Goal: Task Accomplishment & Management: Complete application form

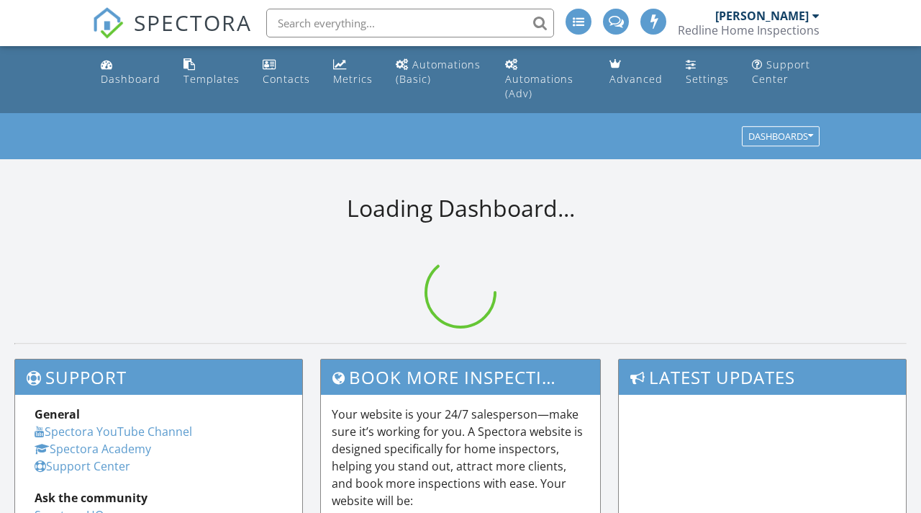
click at [150, 23] on span "SPECTORA" at bounding box center [193, 22] width 118 height 30
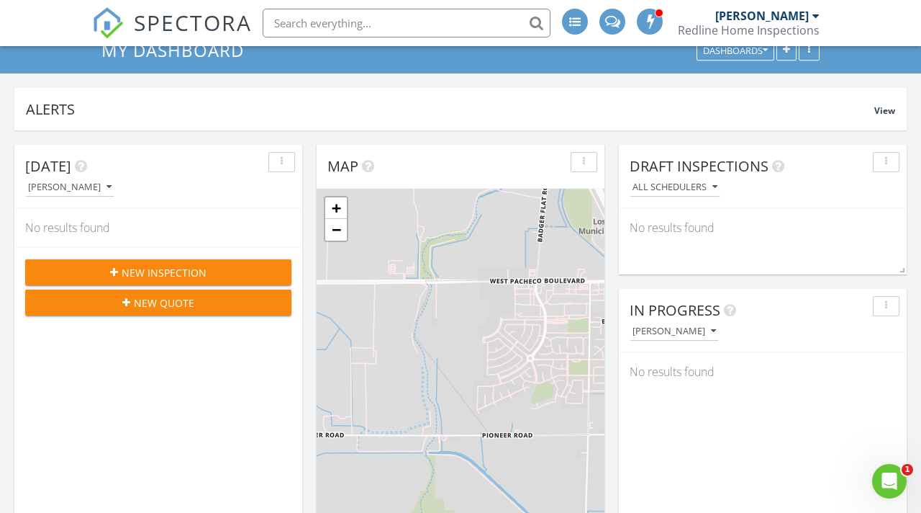
scroll to position [89, 0]
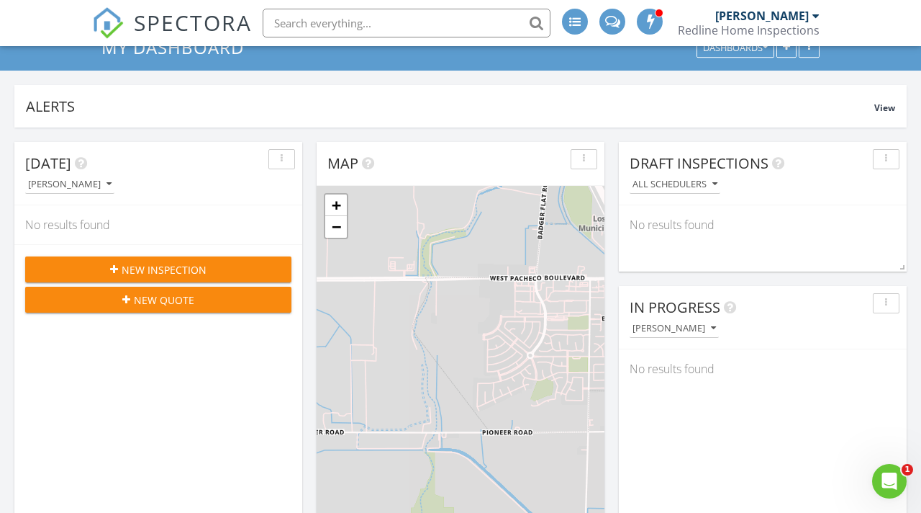
click at [148, 262] on span "New Inspection" at bounding box center [164, 269] width 85 height 15
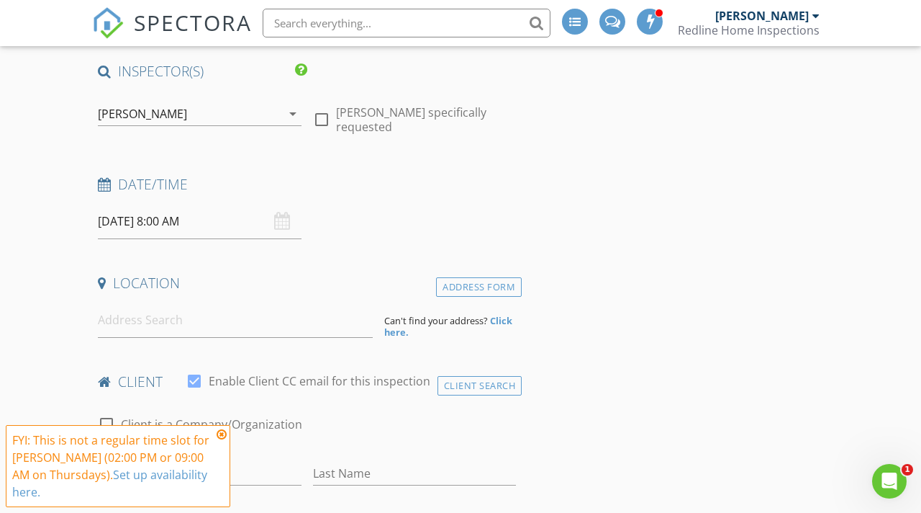
scroll to position [140, 0]
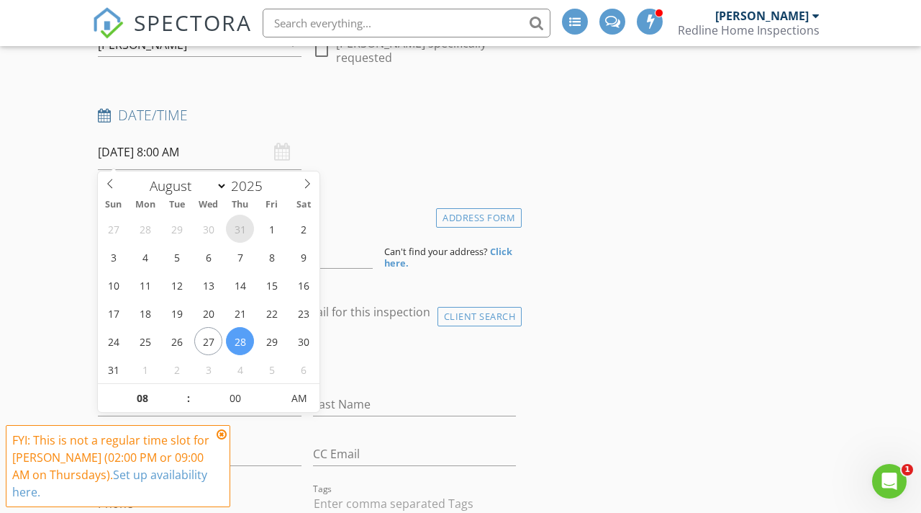
scroll to position [205, 0]
click at [209, 179] on select "January February March April May June July August September October November De…" at bounding box center [185, 184] width 85 height 22
select select "8"
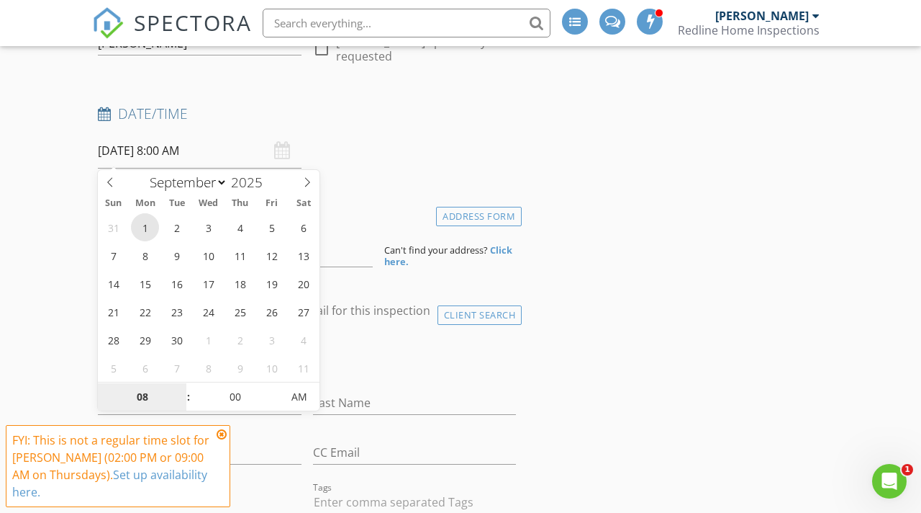
type input "09/01/2025 8:00 AM"
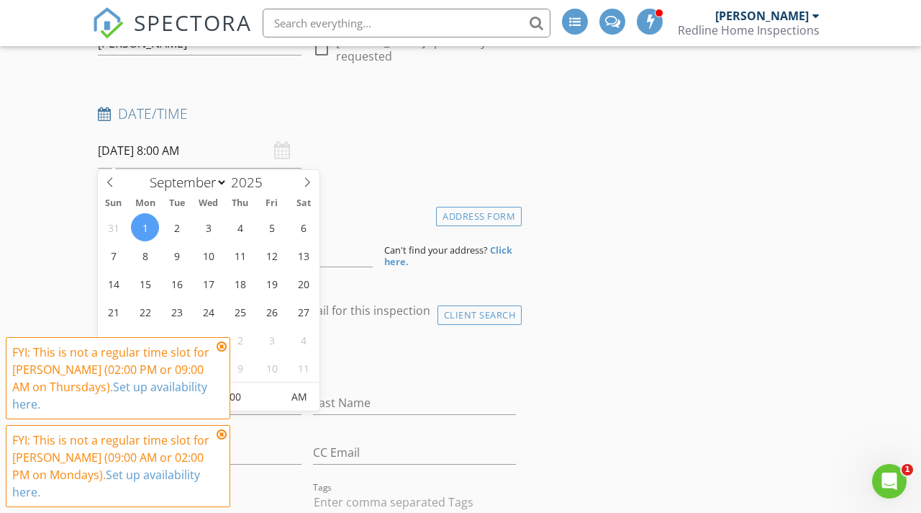
click at [221, 352] on icon at bounding box center [222, 347] width 10 height 12
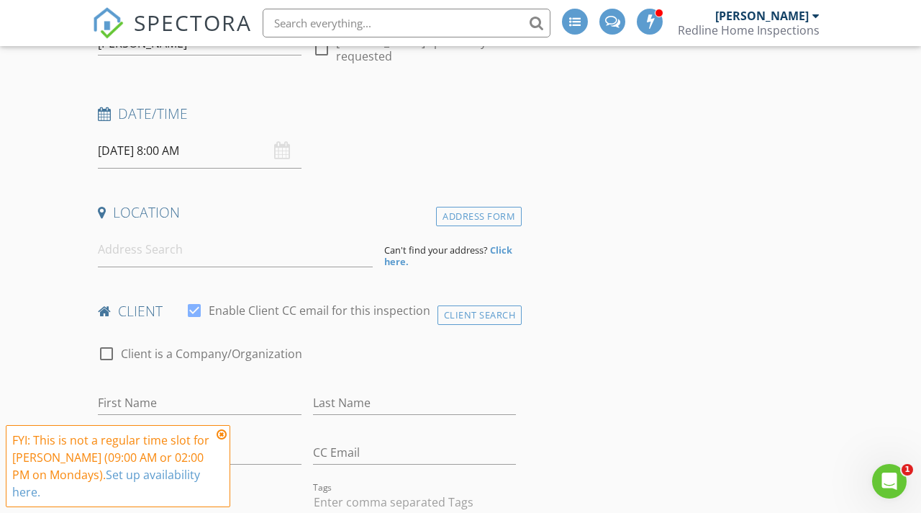
click at [222, 440] on icon at bounding box center [222, 434] width 10 height 12
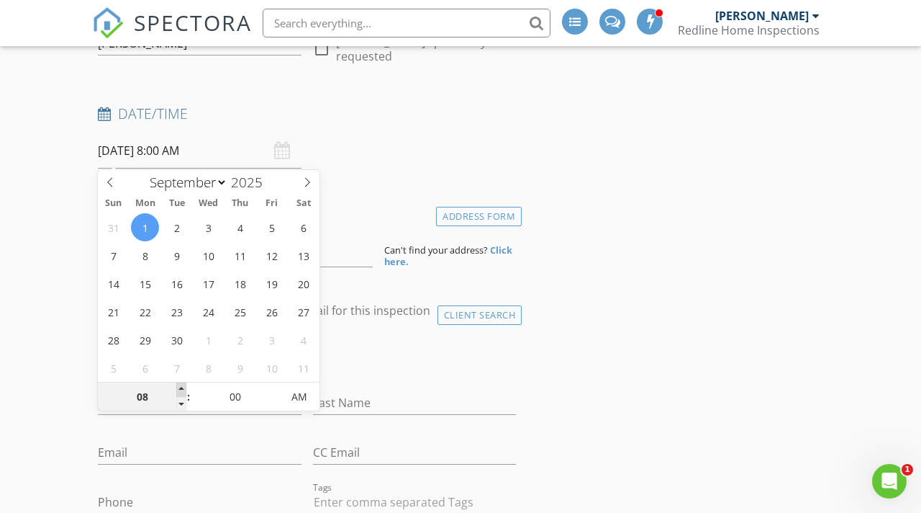
click at [181, 389] on span at bounding box center [181, 389] width 10 height 14
type input "09"
type input "[DATE] 9:00 AM"
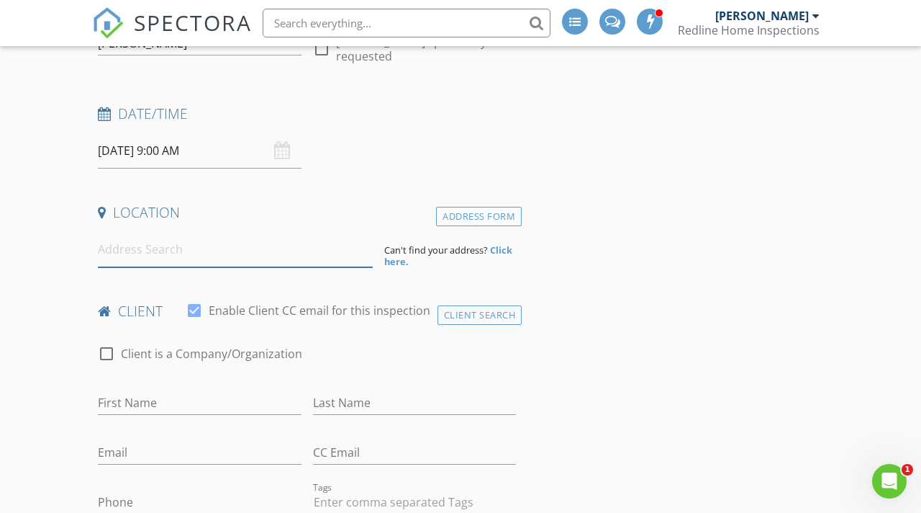
click at [139, 256] on input at bounding box center [235, 249] width 275 height 35
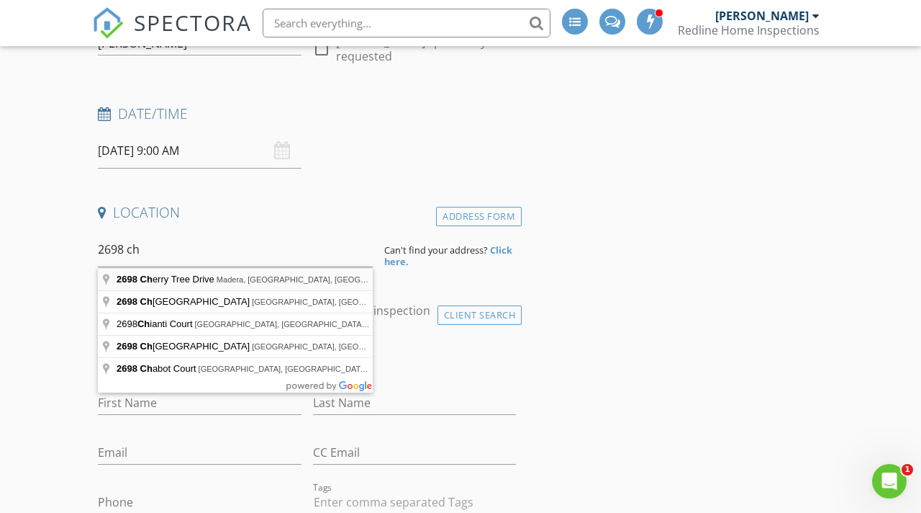
type input "2698 Cherry Tree Drive, Madera, CA, USA"
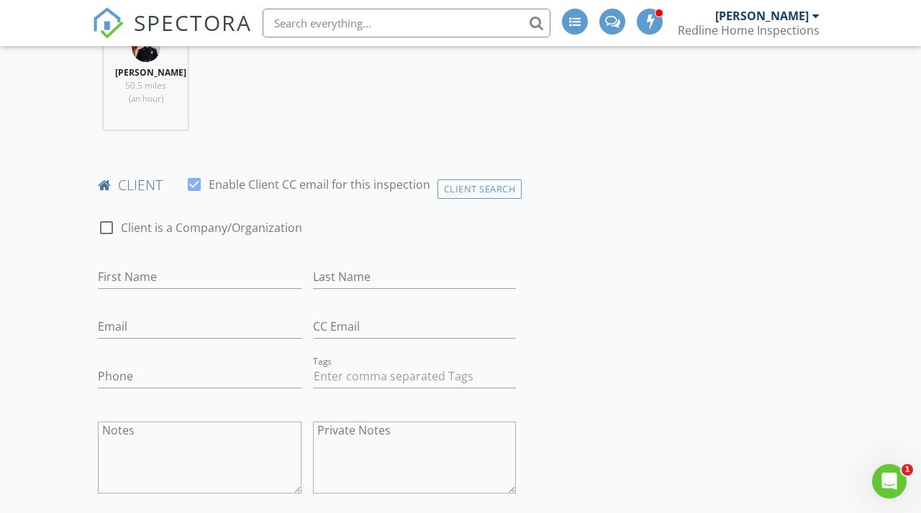
scroll to position [644, 0]
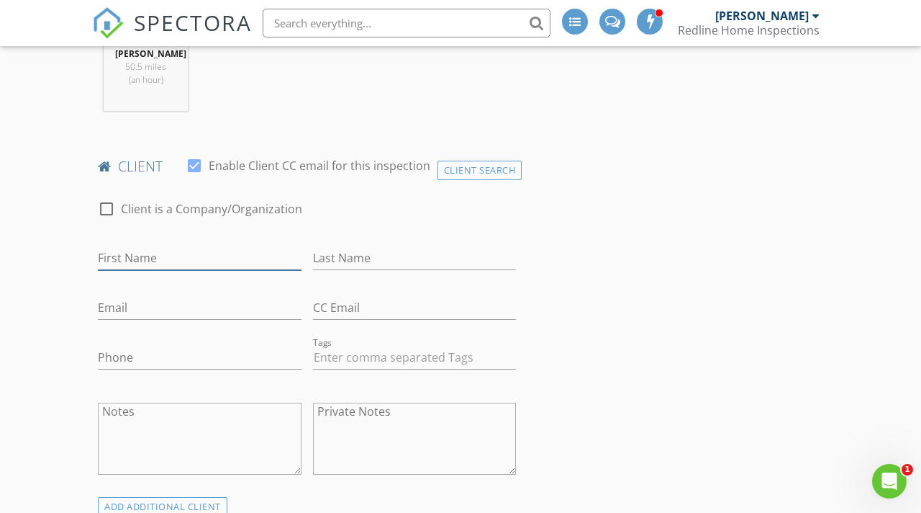
click at [127, 260] on input "First Name" at bounding box center [200, 258] width 204 height 24
type input "[PERSON_NAME]"
click at [323, 263] on input "Last Name" at bounding box center [415, 258] width 204 height 24
type input "[GEOGRAPHIC_DATA]"
click at [218, 289] on div "Email" at bounding box center [200, 310] width 204 height 47
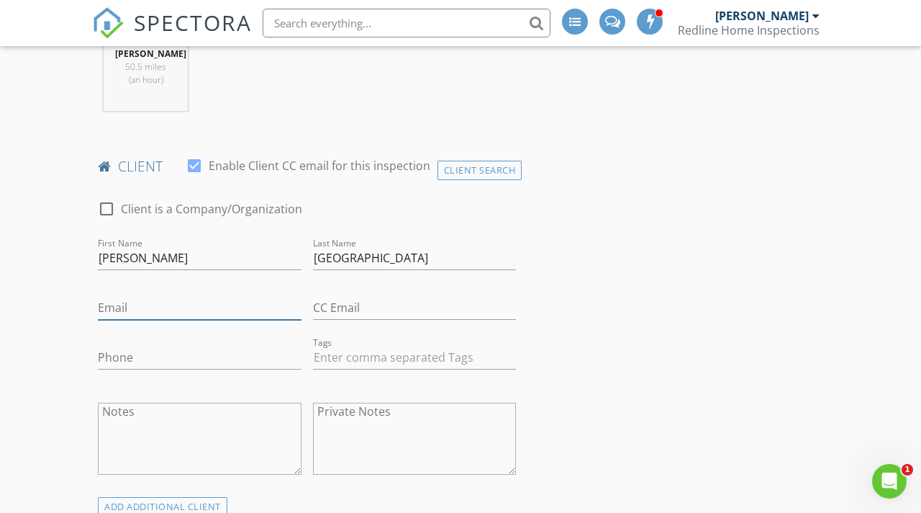
click at [204, 308] on input "Email" at bounding box center [200, 308] width 204 height 24
type input "Valenciakarlaliz@gmail.com"
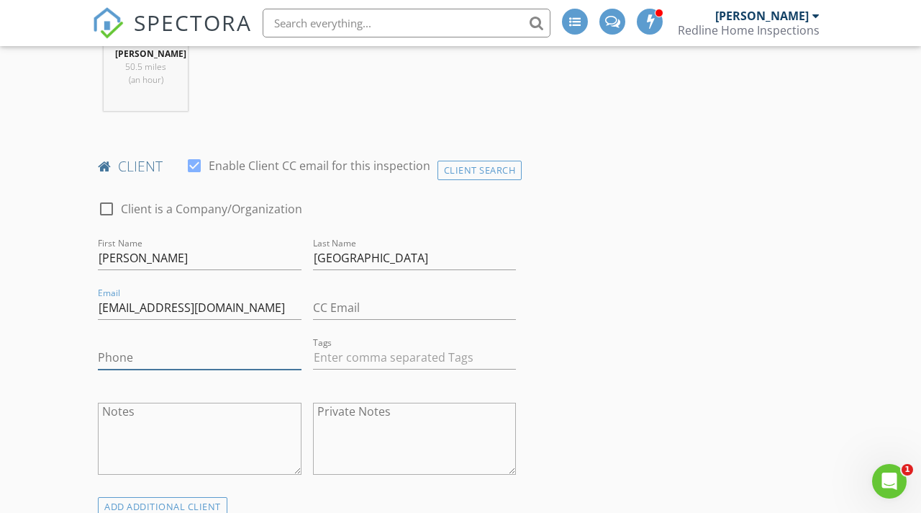
click at [189, 348] on input "Phone" at bounding box center [200, 358] width 204 height 24
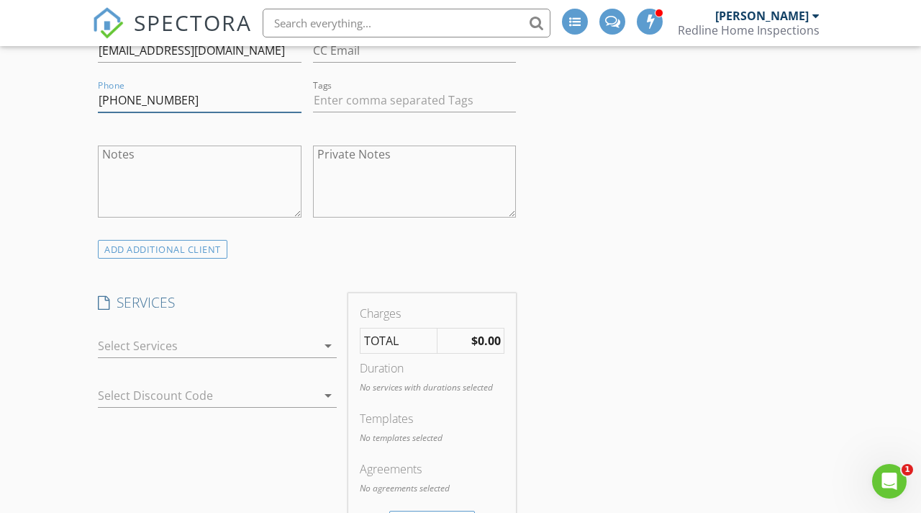
scroll to position [902, 0]
type input "[PHONE_NUMBER]"
click at [190, 349] on div at bounding box center [207, 344] width 219 height 23
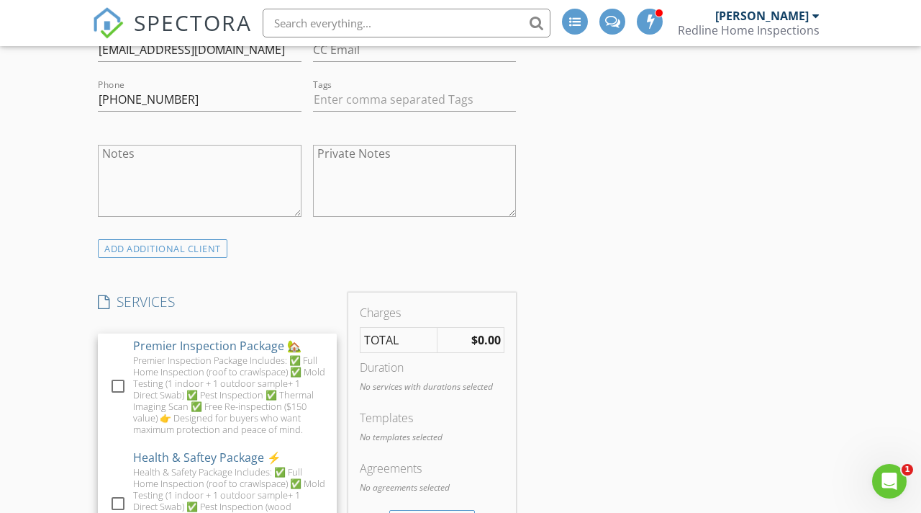
scroll to position [258, 0]
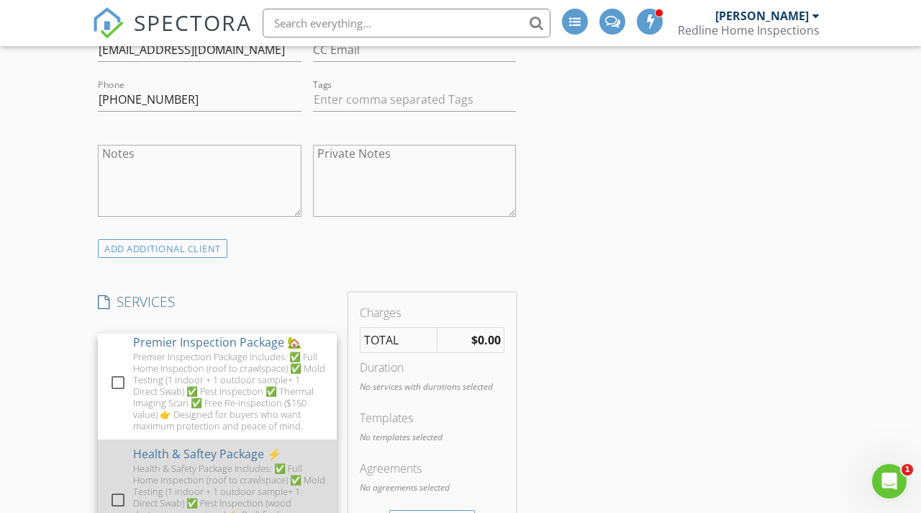
click at [125, 467] on div "check_box_outline_blank Health & Saftey Package ⚡ Health & Safety Package Inclu…" at bounding box center [217, 500] width 216 height 123
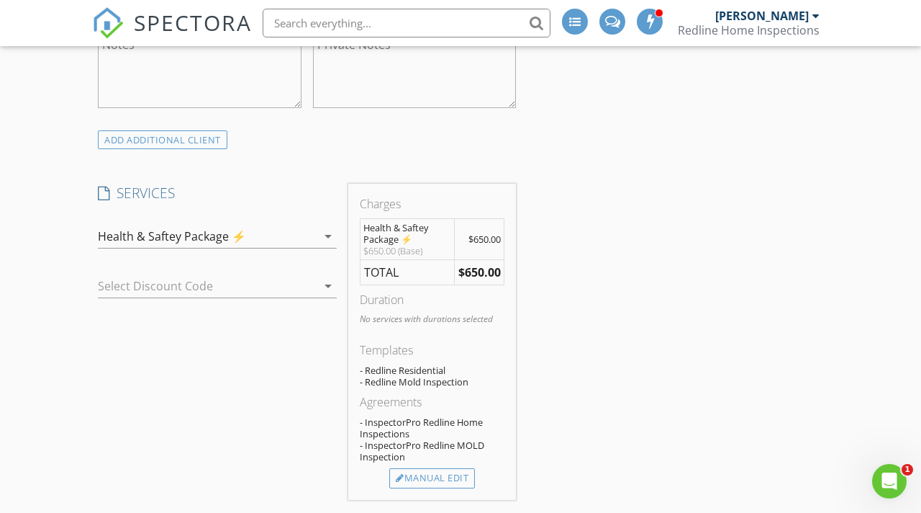
scroll to position [1016, 0]
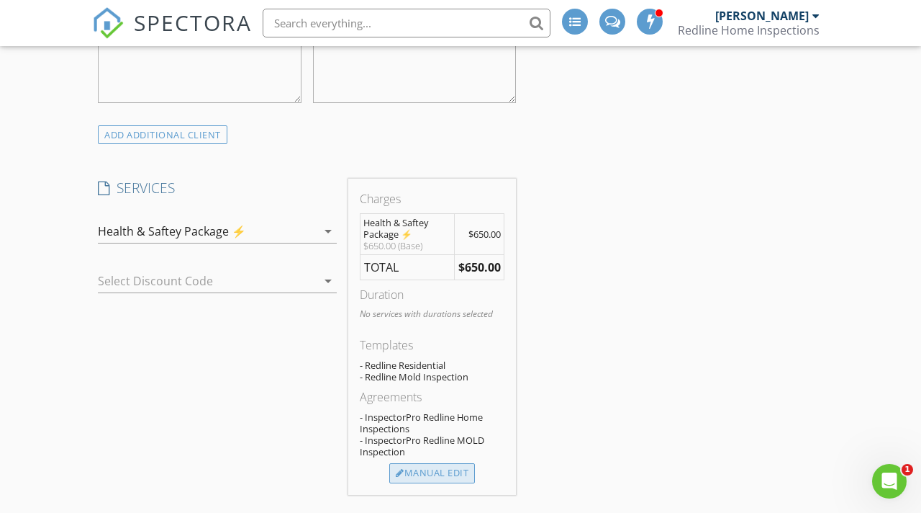
click at [444, 479] on div "Manual Edit" at bounding box center [432, 473] width 86 height 20
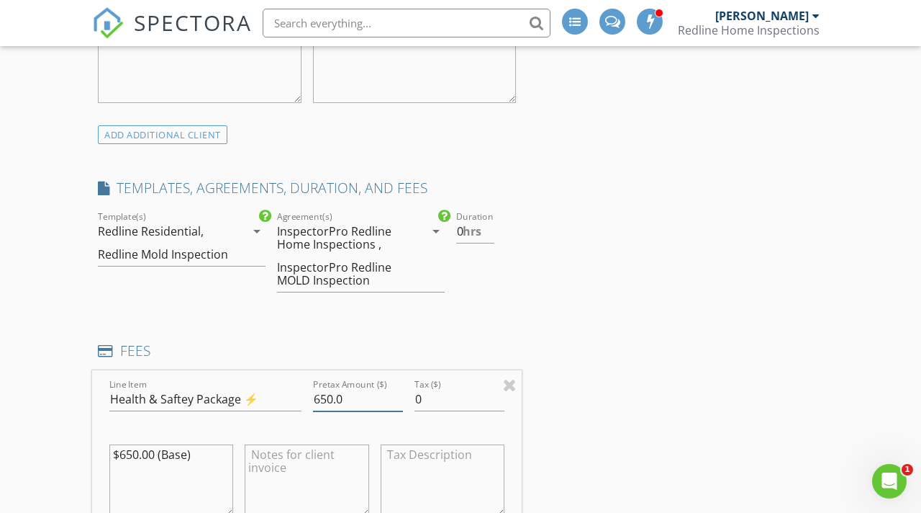
click at [347, 395] on input "650.0" at bounding box center [358, 399] width 90 height 24
type input "6"
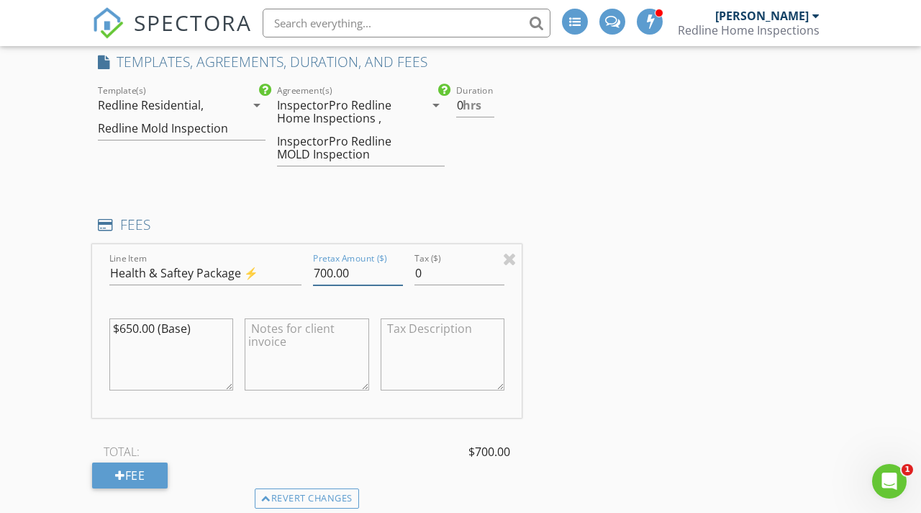
scroll to position [1166, 0]
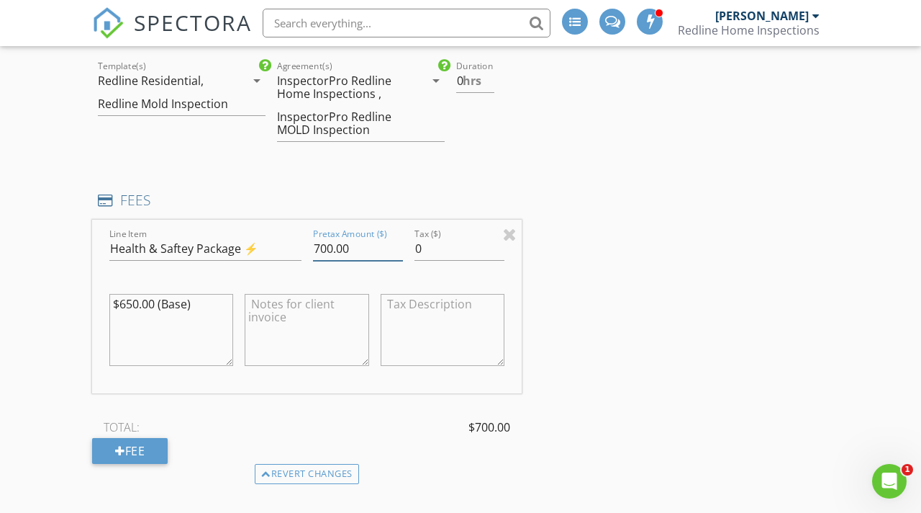
type input "700.00"
click at [137, 306] on textarea "$650.00 (Base)" at bounding box center [171, 330] width 124 height 72
type textarea "$700.00 (Base)"
click at [70, 281] on div "New Inspection INSPECTOR(S) check_box Kevin Spencer PRIMARY Kevin Spencer arrow…" at bounding box center [460, 392] width 921 height 2891
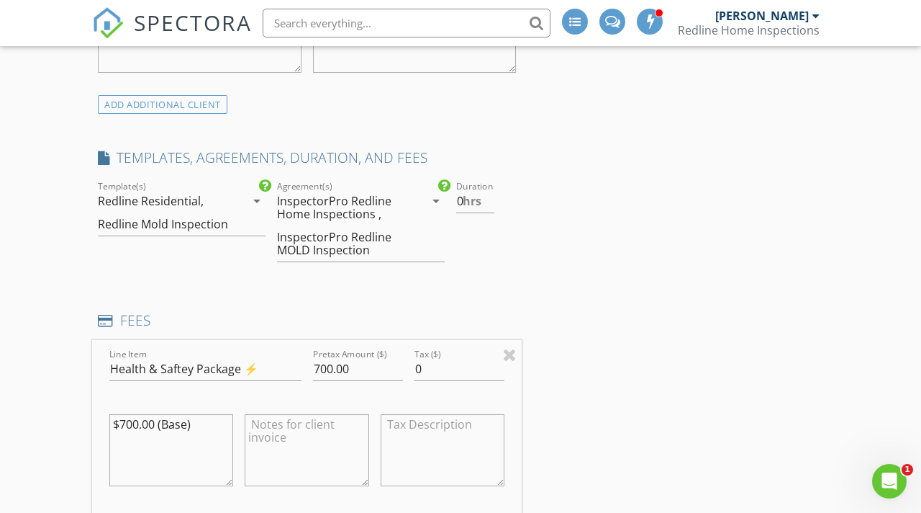
scroll to position [1059, 0]
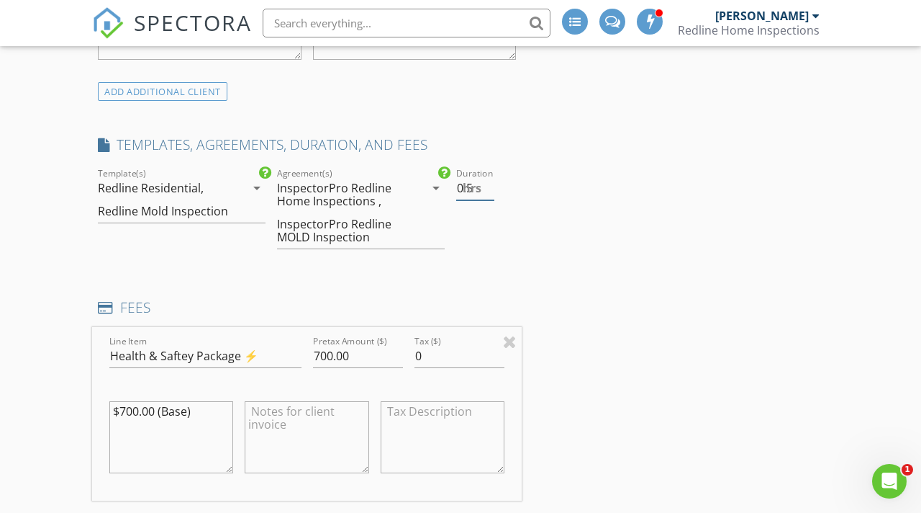
click at [490, 185] on input "0.5" at bounding box center [475, 188] width 39 height 24
click at [490, 185] on input "1" at bounding box center [475, 188] width 39 height 24
click at [490, 185] on input "1.5" at bounding box center [475, 188] width 39 height 24
click at [490, 185] on input "2" at bounding box center [475, 188] width 39 height 24
click at [490, 185] on input "2.5" at bounding box center [475, 188] width 39 height 24
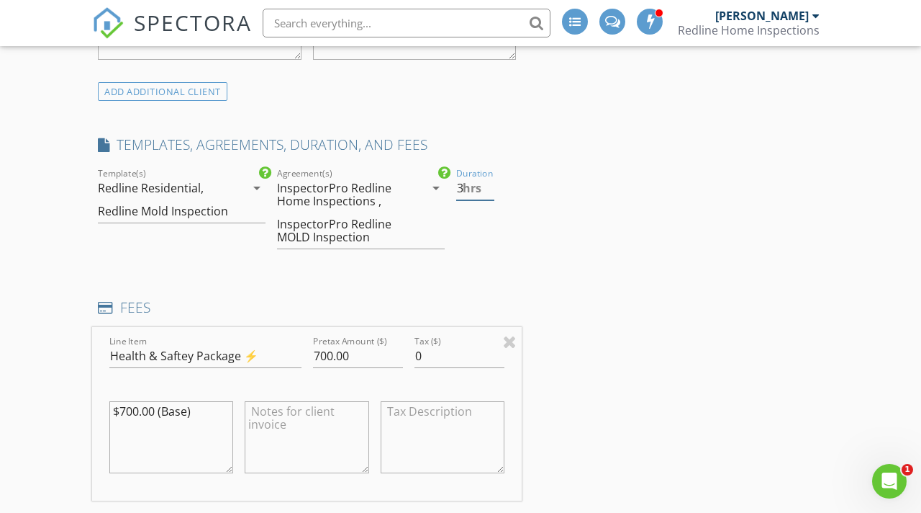
click at [490, 185] on input "3" at bounding box center [475, 188] width 39 height 24
type input "3.5"
click at [490, 185] on input "3.5" at bounding box center [475, 188] width 39 height 24
click at [506, 228] on div "Duration 3.5 hrs" at bounding box center [487, 214] width 72 height 99
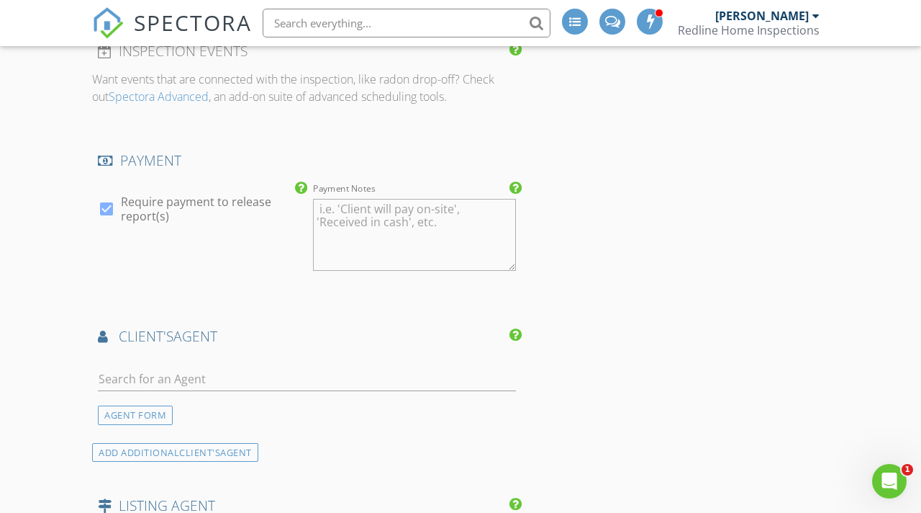
scroll to position [1646, 0]
click at [129, 407] on div "AGENT FORM" at bounding box center [135, 411] width 75 height 19
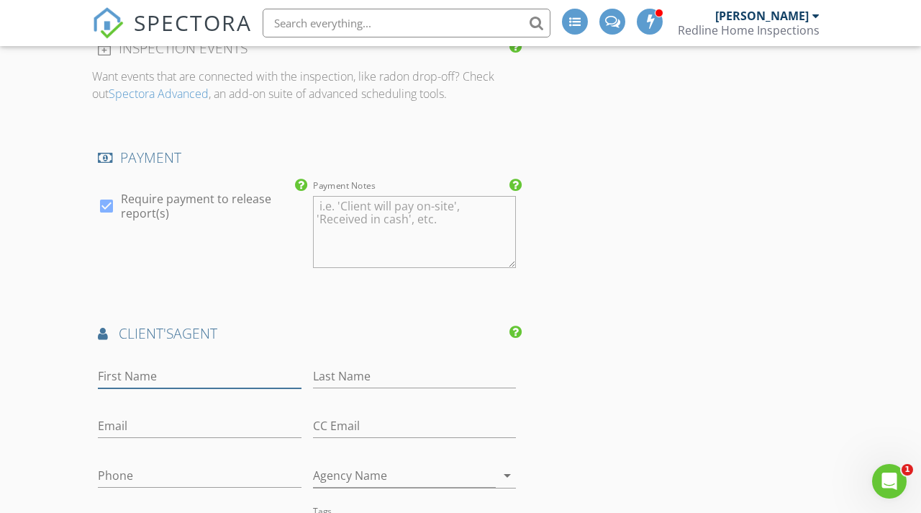
click at [140, 378] on input "First Name" at bounding box center [200, 376] width 204 height 24
type input "[PERSON_NAME]"
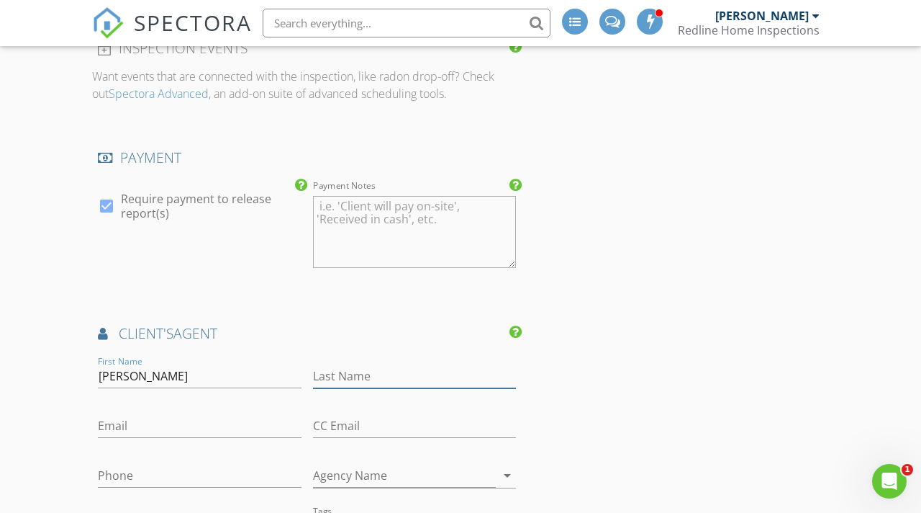
click at [341, 372] on input "Last Name" at bounding box center [415, 376] width 204 height 24
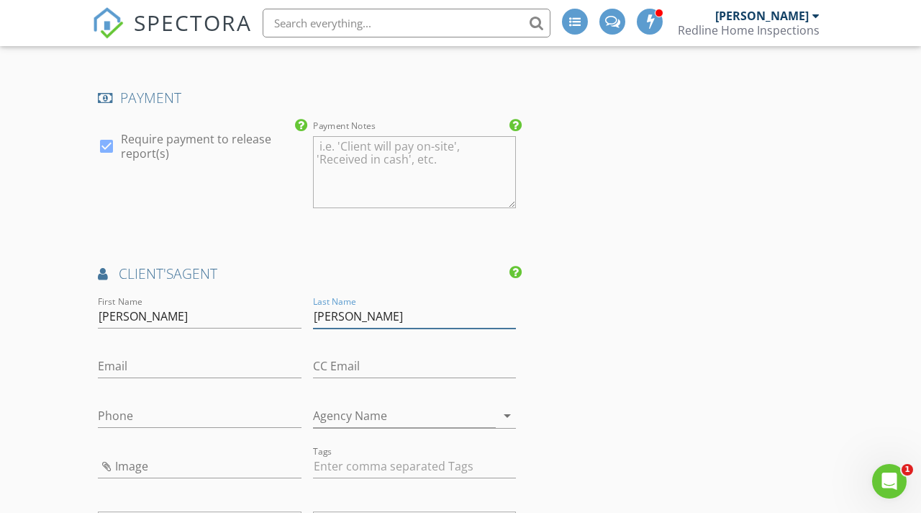
scroll to position [1707, 0]
type input "[PERSON_NAME]"
click at [255, 366] on input "Email" at bounding box center [200, 365] width 204 height 24
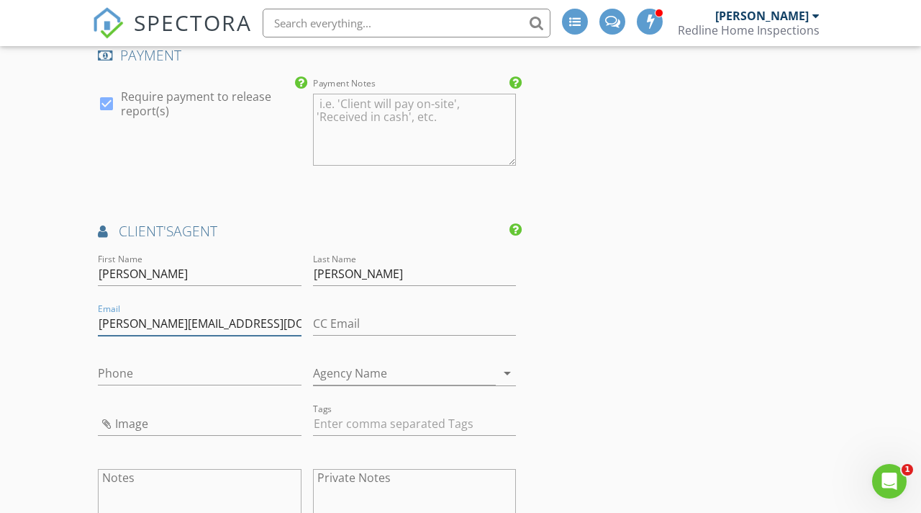
scroll to position [1749, 0]
type input "[PERSON_NAME][EMAIL_ADDRESS][DOMAIN_NAME]"
click at [235, 379] on input "Phone" at bounding box center [200, 373] width 204 height 24
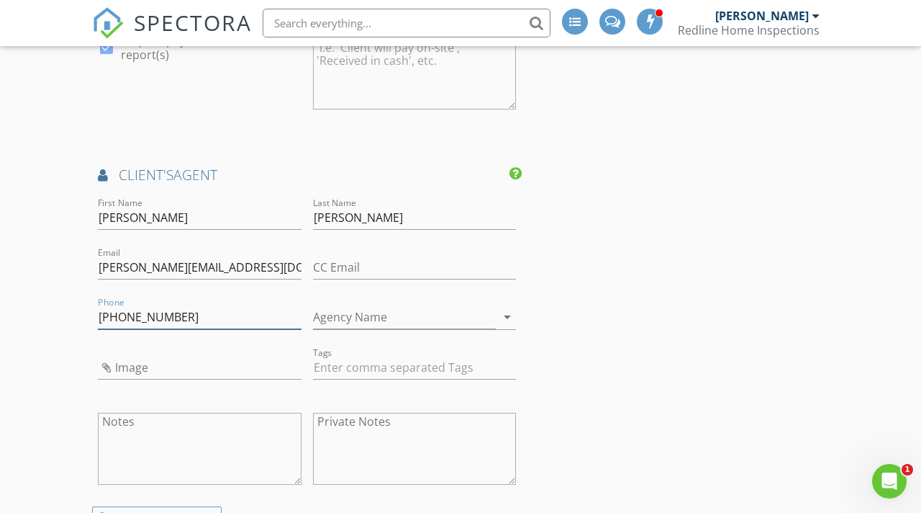
scroll to position [1805, 0]
type input "[PHONE_NUMBER]"
click at [444, 328] on div "Agency Name arrow_drop_down" at bounding box center [415, 317] width 204 height 24
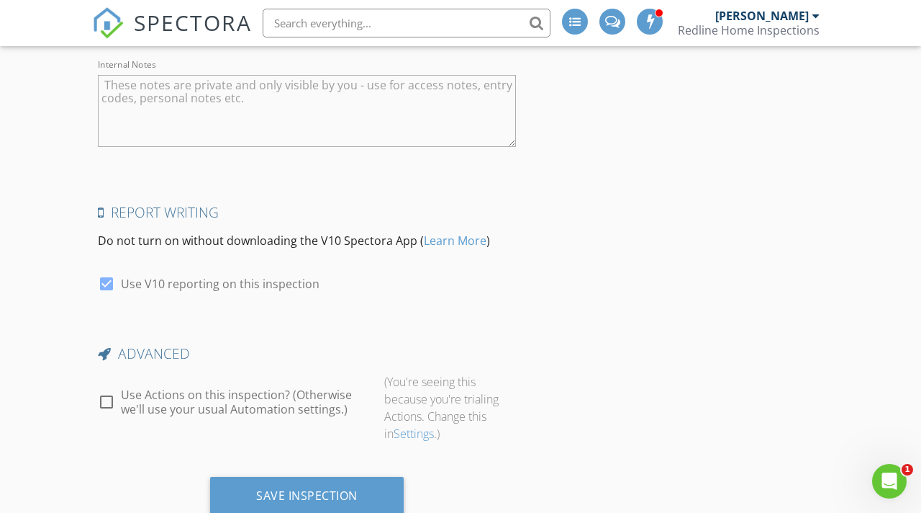
scroll to position [2730, 0]
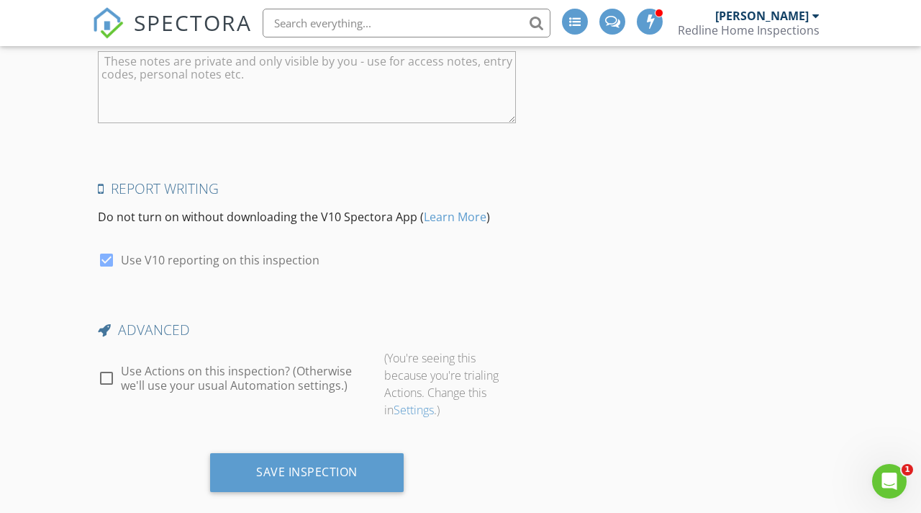
type input "[PERSON_NAME] Real Estate Inc"
click at [104, 375] on div at bounding box center [106, 378] width 24 height 24
checkbox input "true"
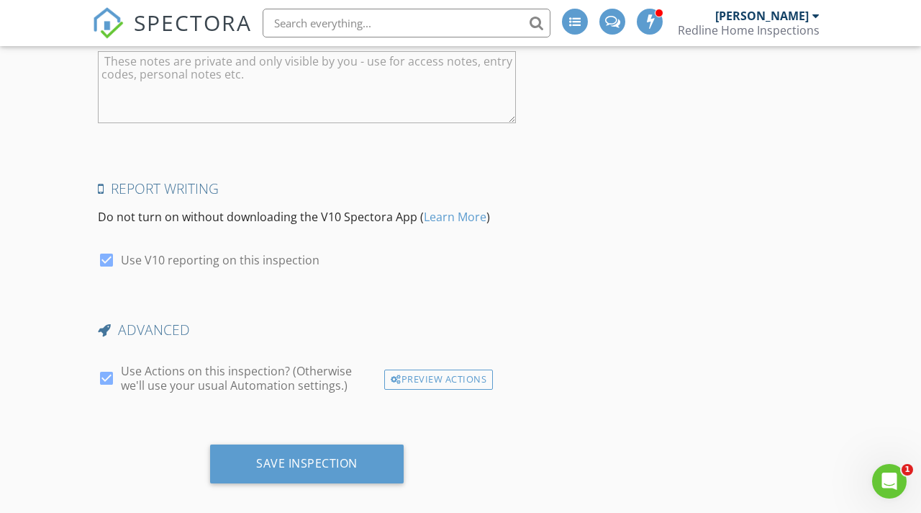
scroll to position [2745, 0]
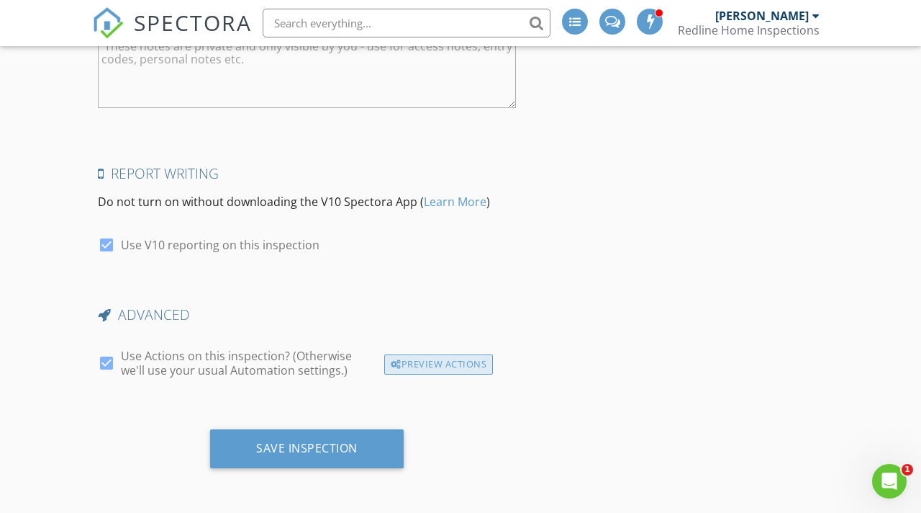
click at [442, 369] on div "Preview Actions" at bounding box center [438, 364] width 109 height 20
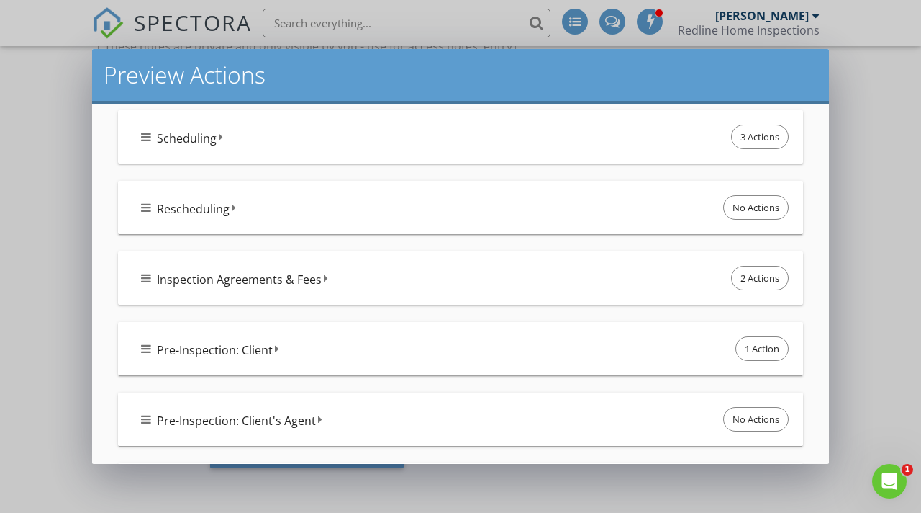
scroll to position [0, 0]
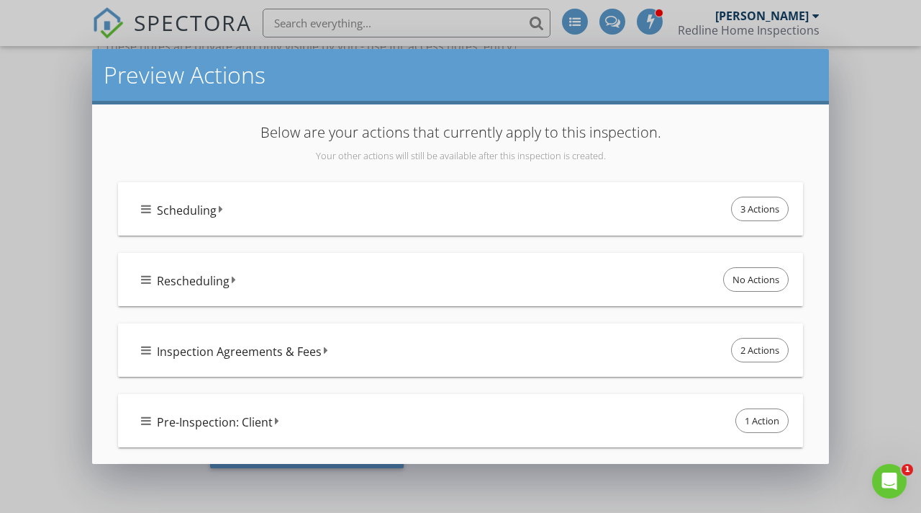
click at [451, 209] on div "Scheduling 3 Actions" at bounding box center [466, 209] width 651 height 30
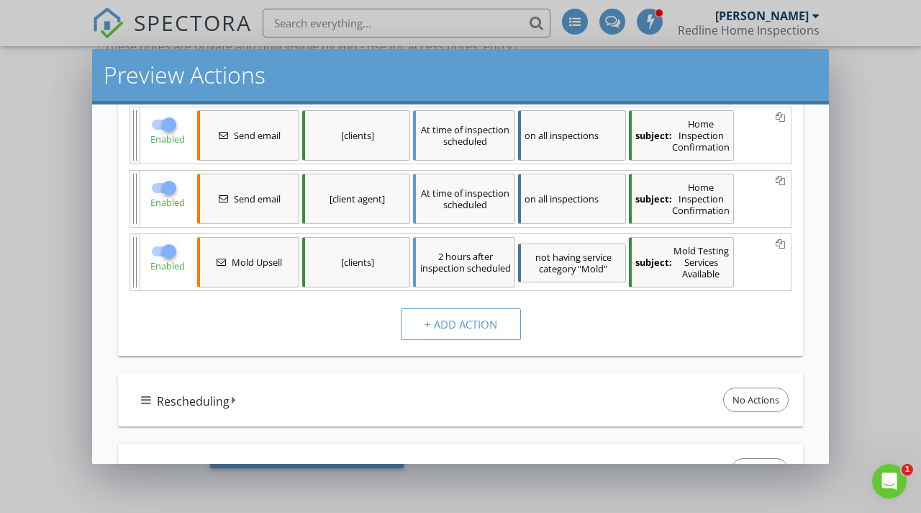
scroll to position [136, 0]
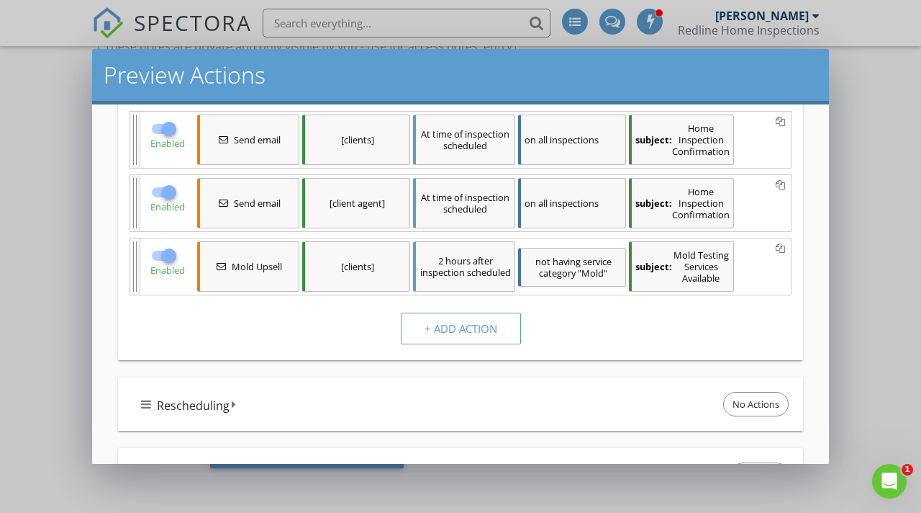
click at [171, 252] on div at bounding box center [169, 255] width 24 height 24
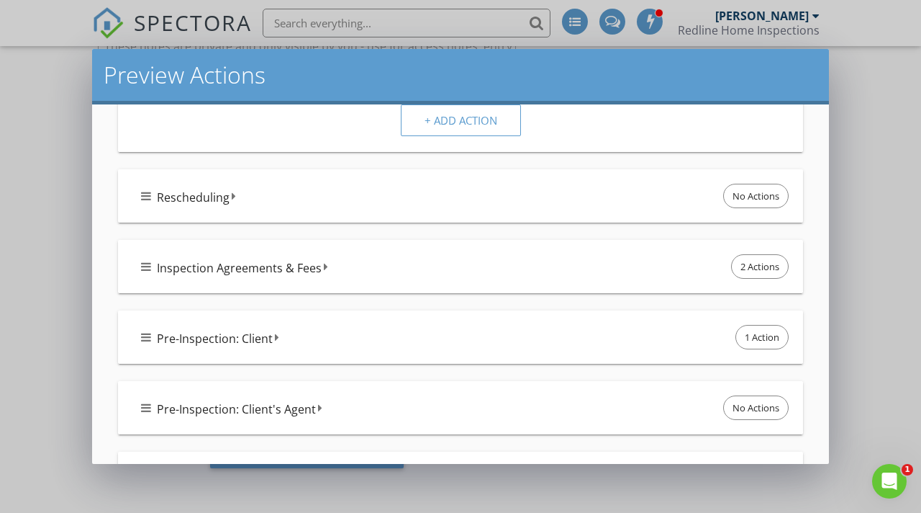
scroll to position [757, 0]
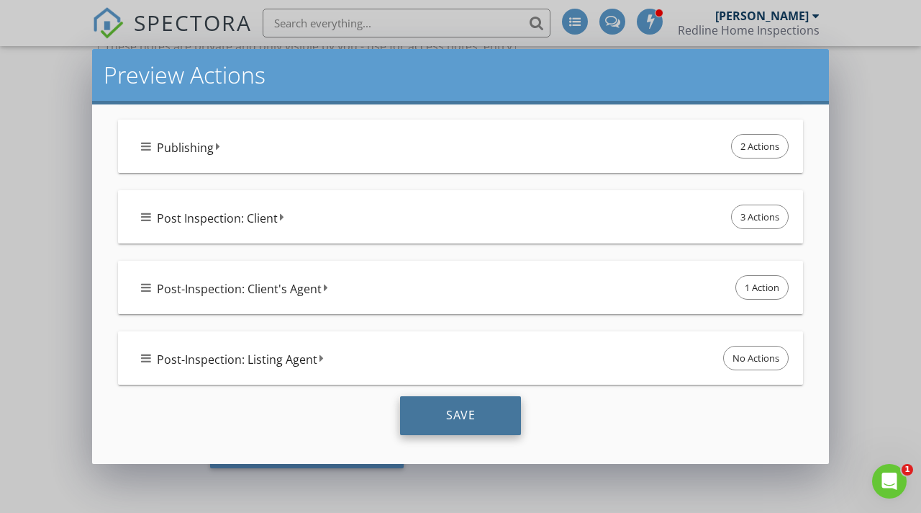
click at [441, 420] on div "Save" at bounding box center [460, 415] width 121 height 39
checkbox input "true"
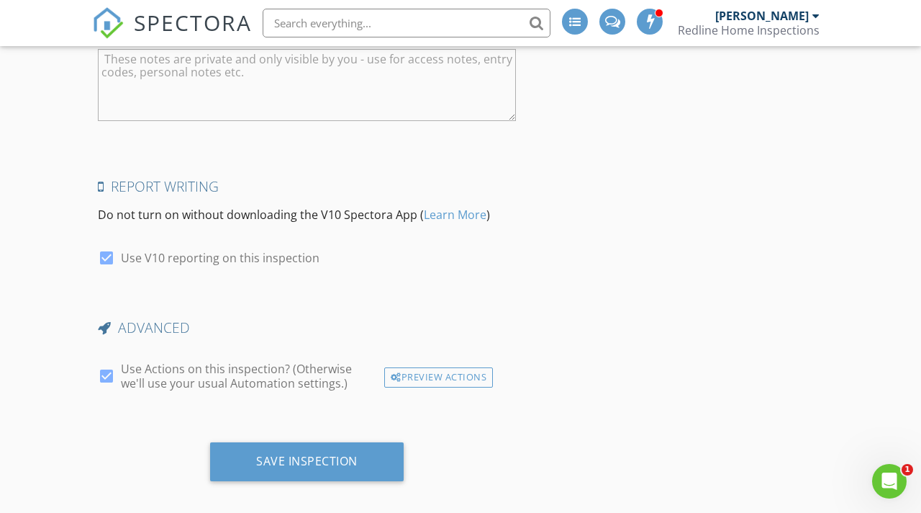
scroll to position [2745, 0]
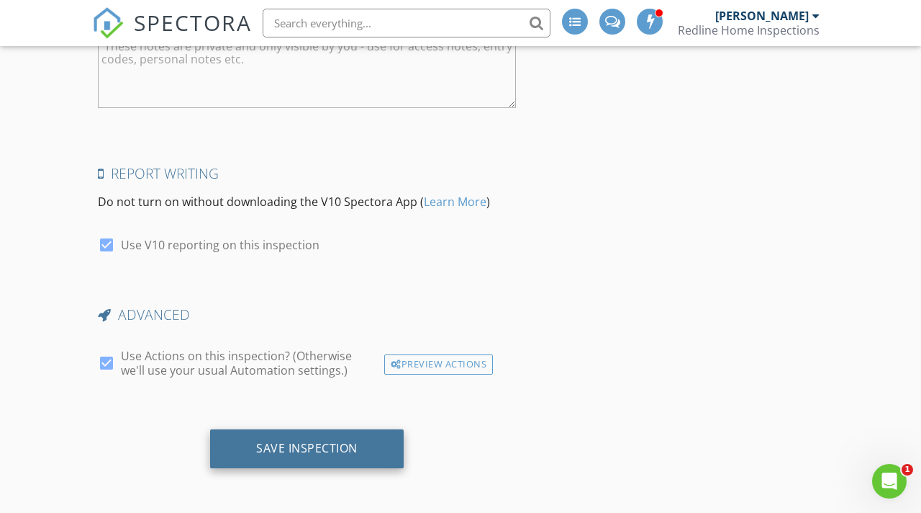
click at [314, 456] on div "Save Inspection" at bounding box center [307, 448] width 194 height 39
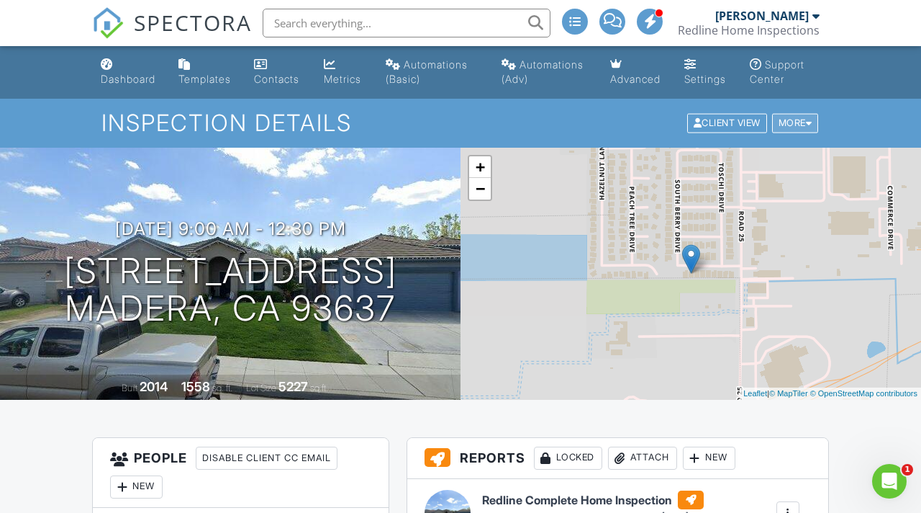
click at [794, 133] on div "More" at bounding box center [795, 123] width 47 height 19
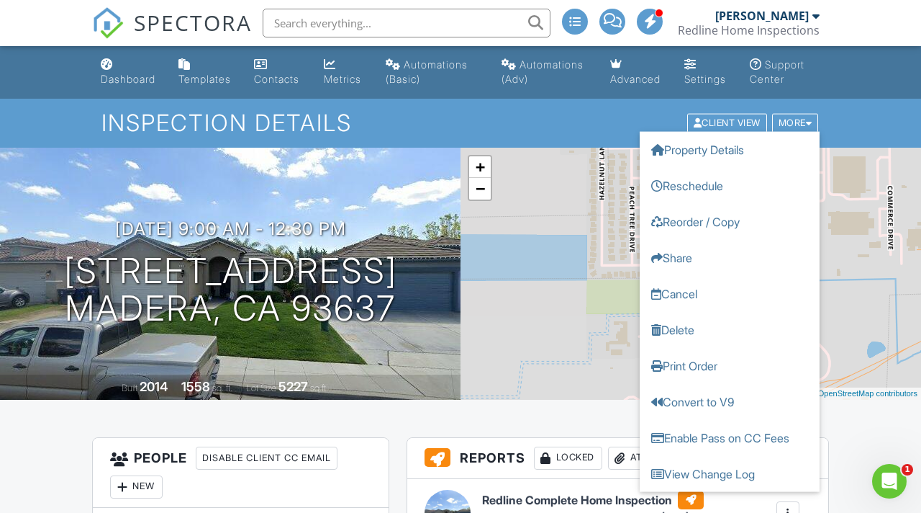
click at [608, 131] on h1 "Inspection Details" at bounding box center [461, 122] width 718 height 25
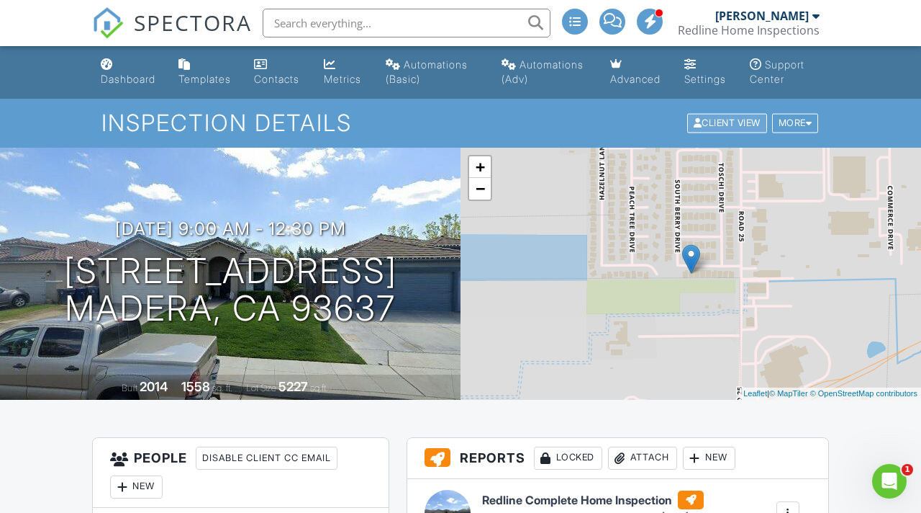
click at [713, 133] on div "Client View" at bounding box center [728, 123] width 80 height 19
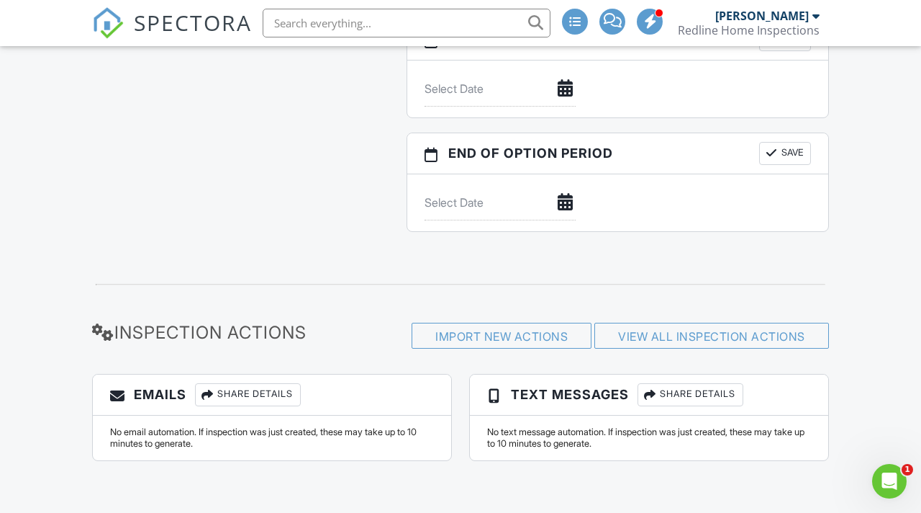
scroll to position [1474, 0]
